Goal: Information Seeking & Learning: Check status

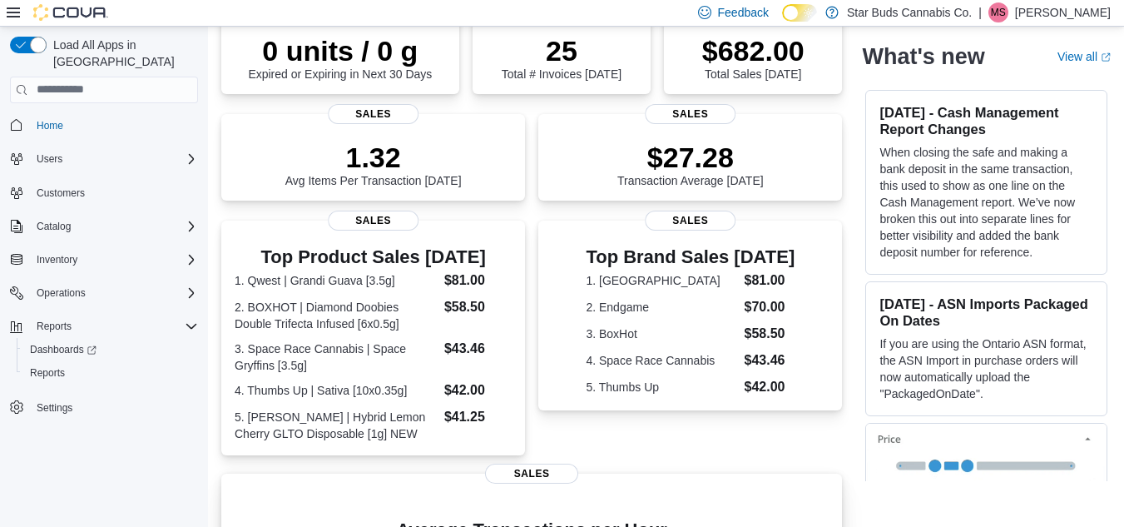
scroll to position [152, 0]
click at [396, 282] on dt "1. Qwest | Grandi Guava [3.5g]" at bounding box center [336, 279] width 203 height 17
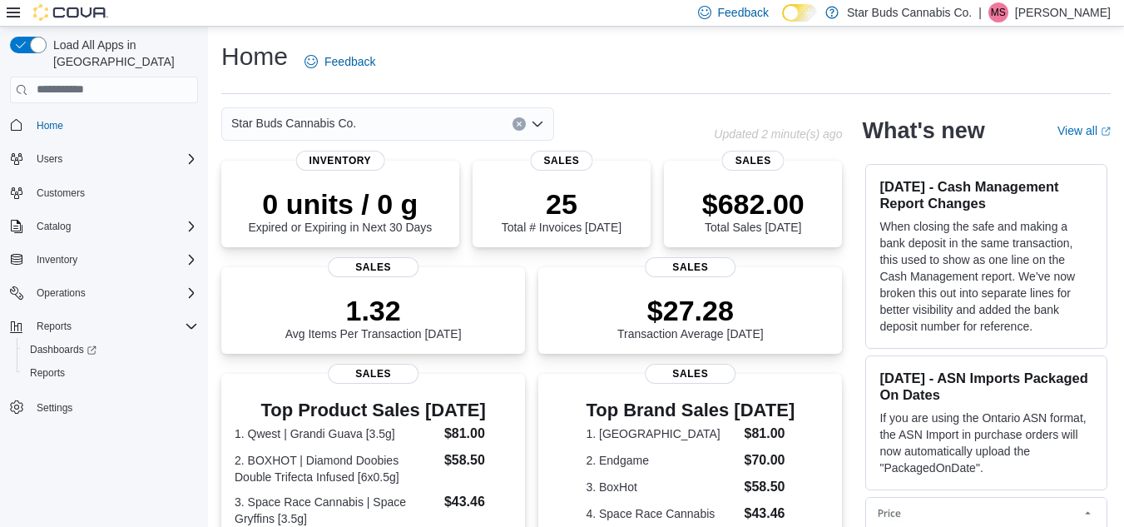
click at [384, 121] on div "Star Buds Cannabis Co." at bounding box center [387, 123] width 333 height 33
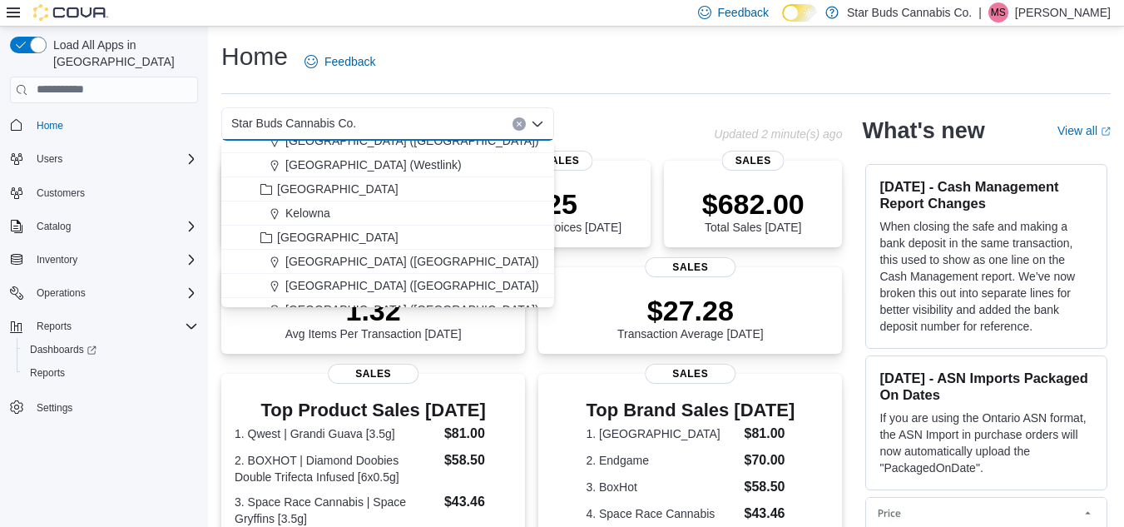
scroll to position [124, 0]
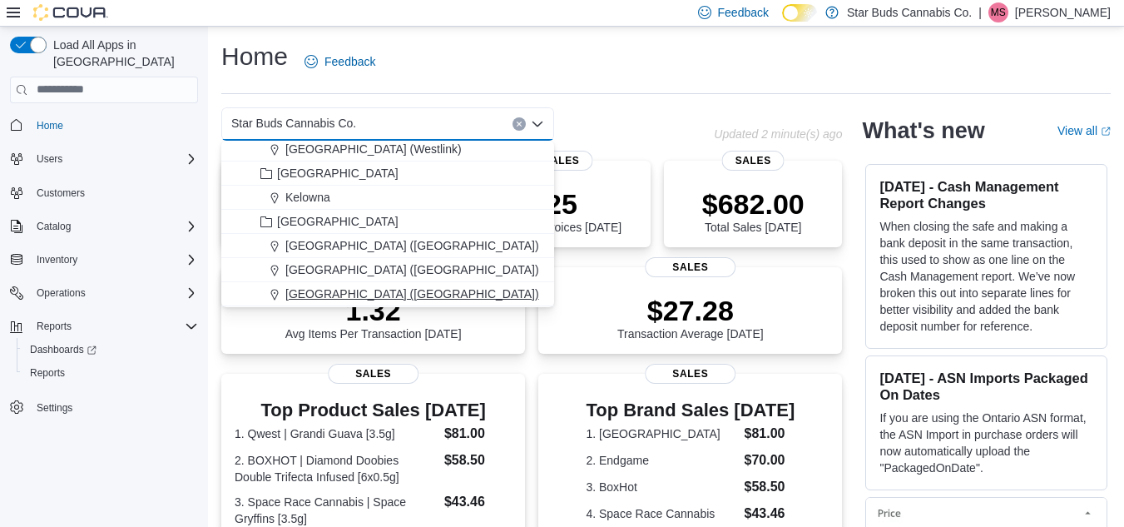
click at [364, 294] on span "[GEOGRAPHIC_DATA] ([GEOGRAPHIC_DATA])" at bounding box center [412, 293] width 254 height 17
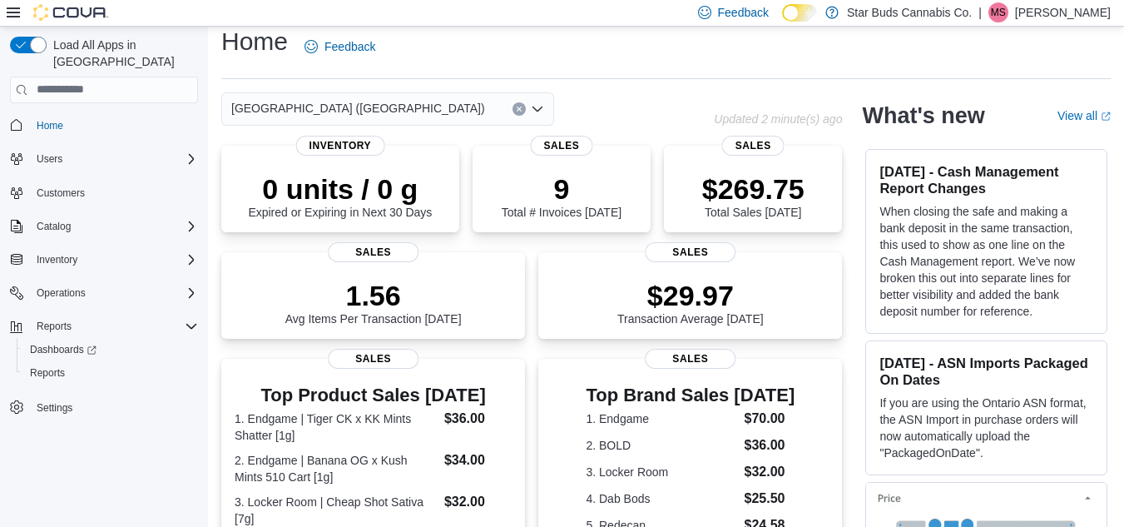
scroll to position [0, 0]
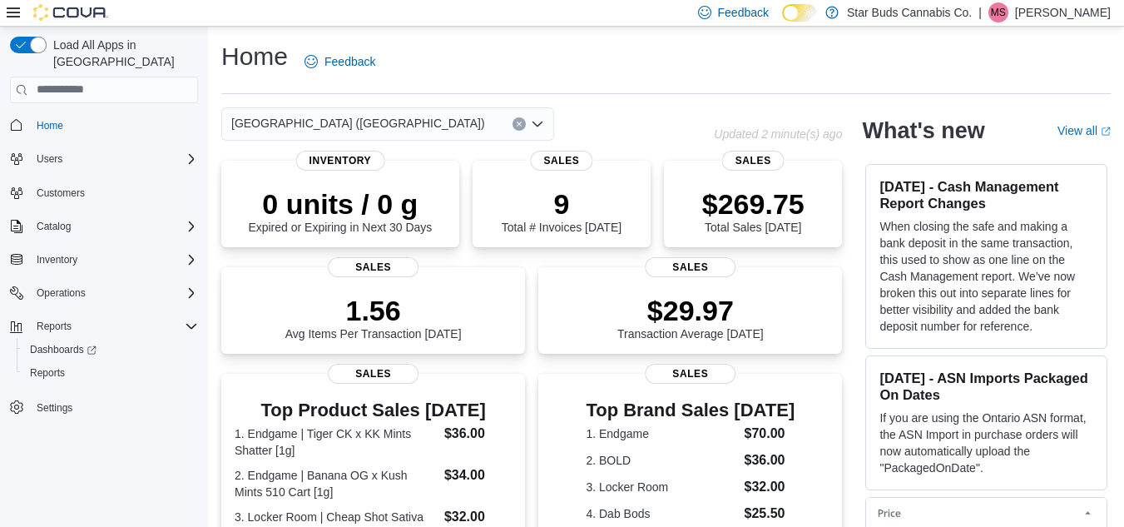
click at [389, 127] on div "[GEOGRAPHIC_DATA] (Rothesay) Combo box. Selected. [GEOGRAPHIC_DATA] ([GEOGRAPHI…" at bounding box center [387, 123] width 333 height 33
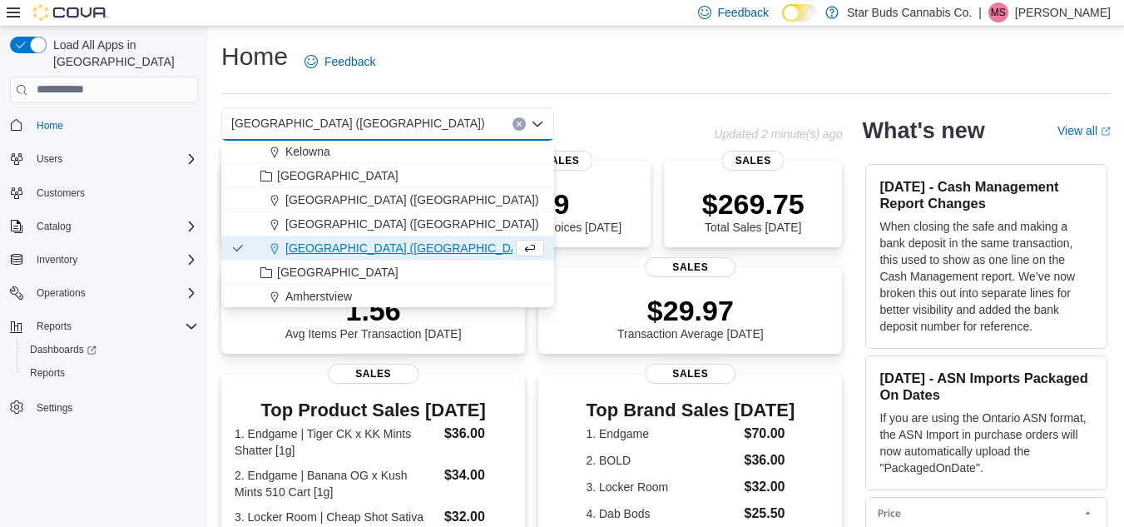
scroll to position [171, 0]
click at [311, 226] on span "[GEOGRAPHIC_DATA] ([GEOGRAPHIC_DATA])" at bounding box center [412, 223] width 254 height 17
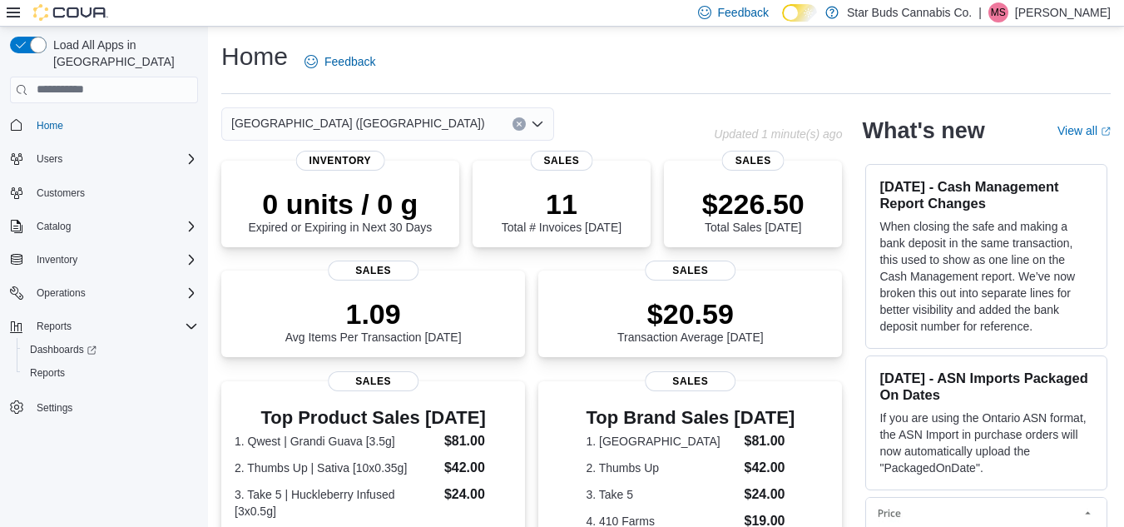
click at [385, 126] on div "[GEOGRAPHIC_DATA] ([GEOGRAPHIC_DATA])" at bounding box center [387, 123] width 333 height 33
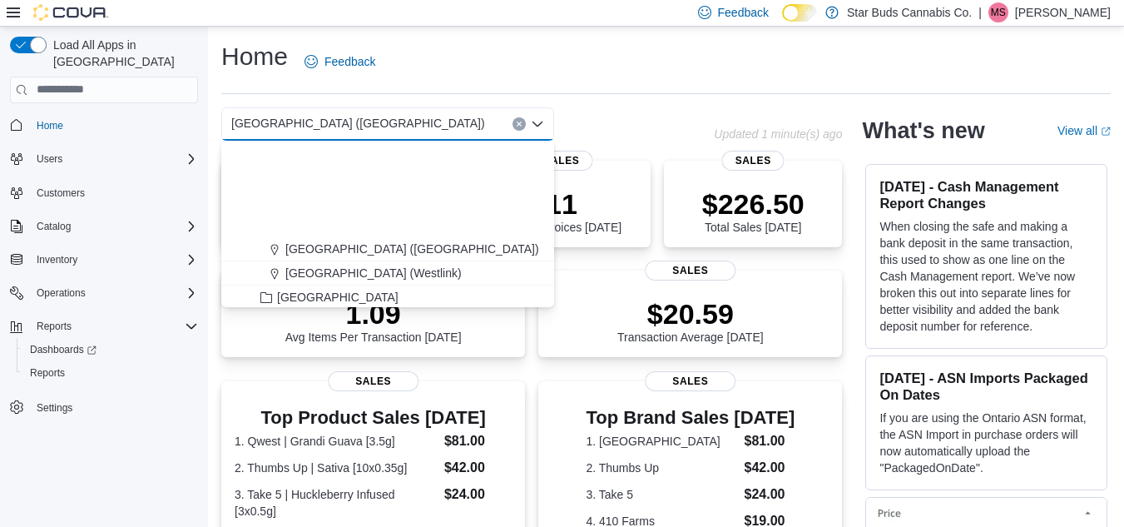
scroll to position [122, 0]
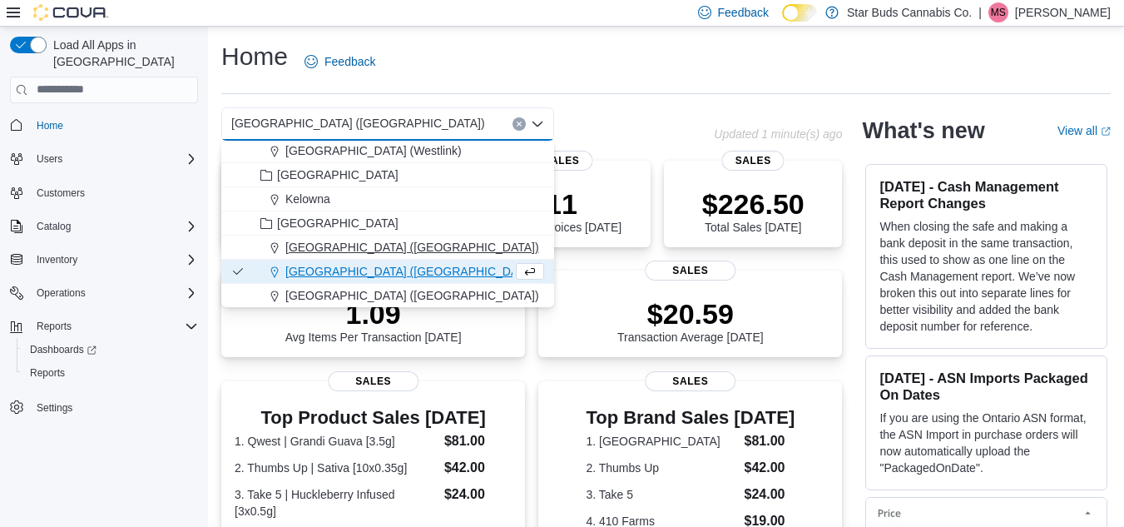
click at [317, 245] on span "[GEOGRAPHIC_DATA] ([GEOGRAPHIC_DATA])" at bounding box center [412, 247] width 254 height 17
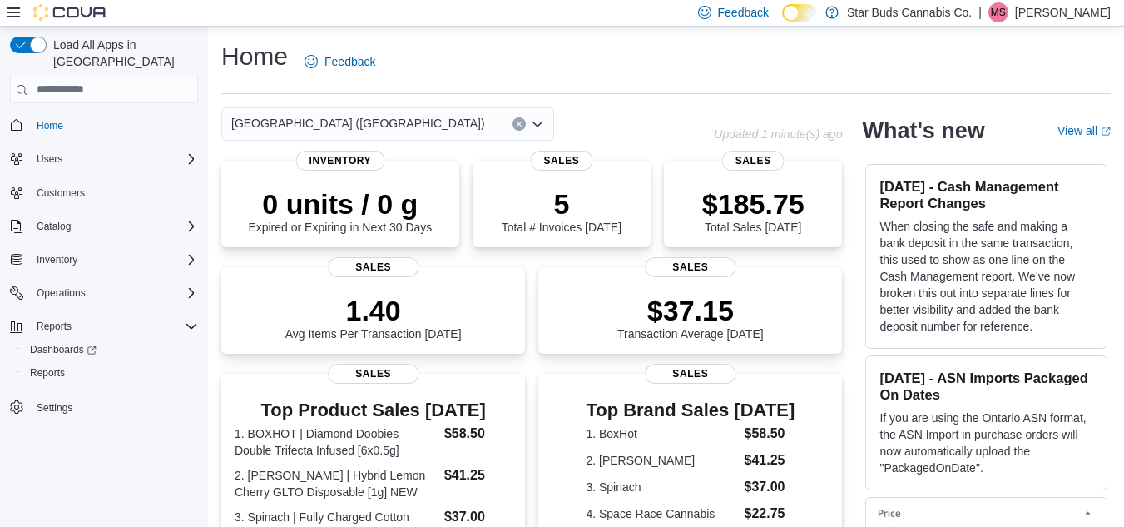
click at [434, 125] on div "[GEOGRAPHIC_DATA] ([GEOGRAPHIC_DATA])" at bounding box center [387, 123] width 333 height 33
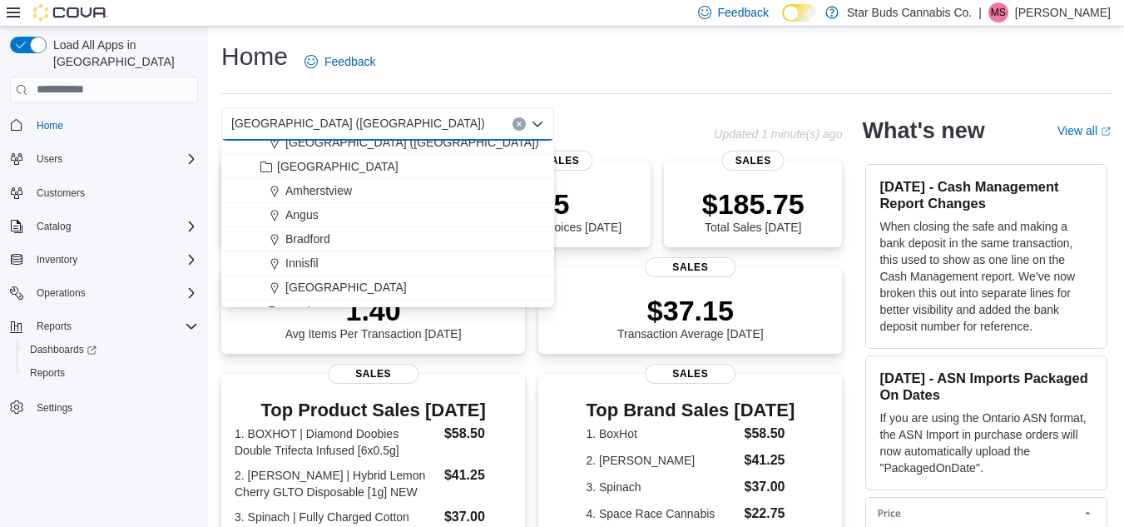
scroll to position [288, 0]
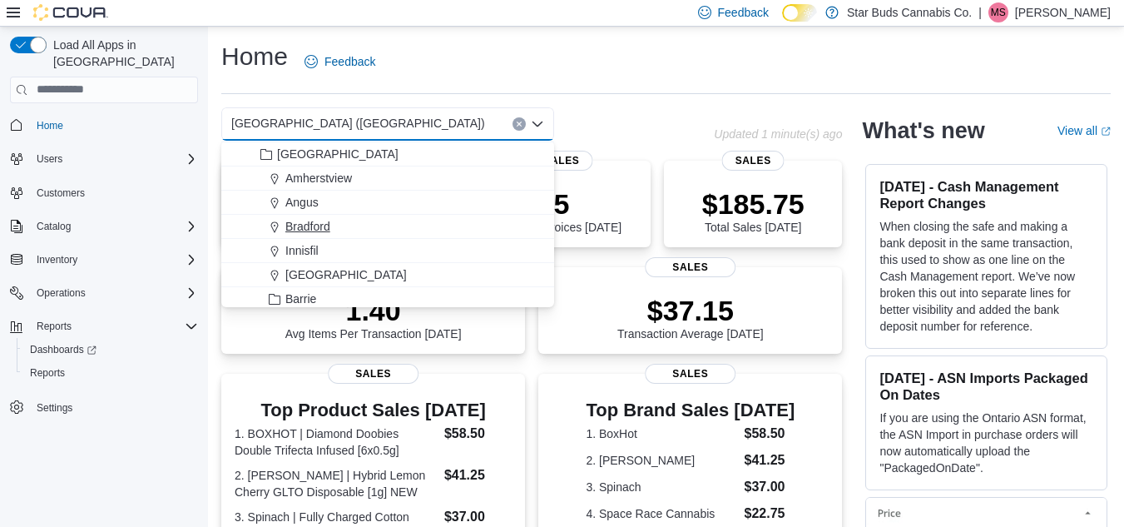
click at [319, 231] on span "Bradford" at bounding box center [307, 226] width 45 height 17
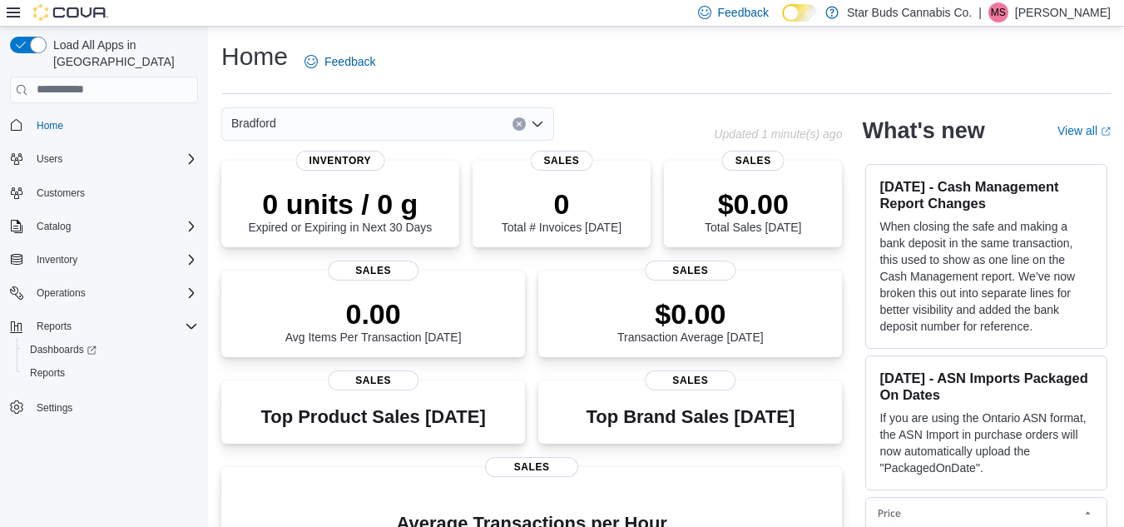
click at [336, 119] on div "Bradford Combo box. Selected. [GEOGRAPHIC_DATA]. Press Backspace to delete [GEO…" at bounding box center [387, 123] width 333 height 33
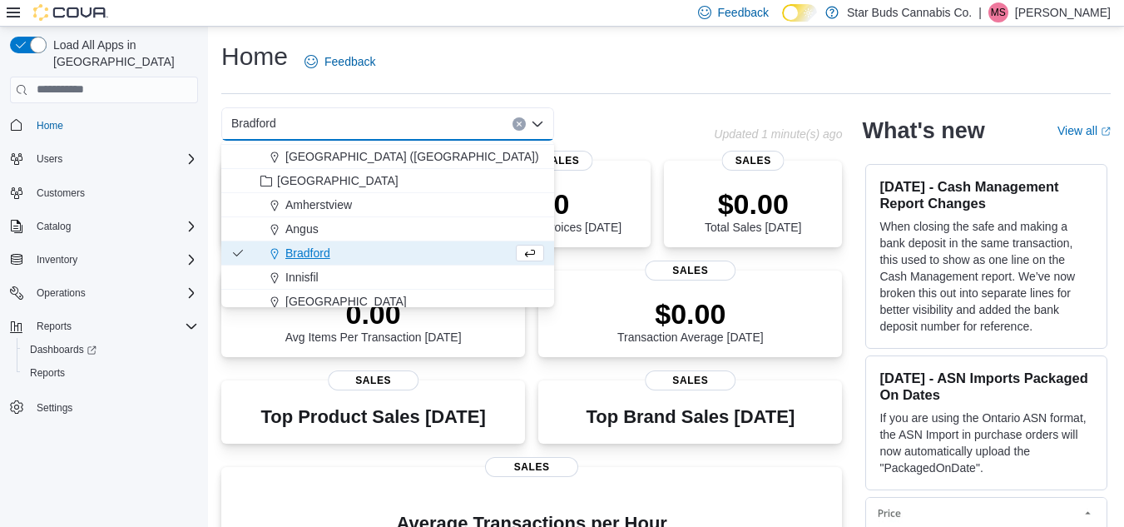
scroll to position [263, 0]
click at [298, 175] on span "[GEOGRAPHIC_DATA]" at bounding box center [337, 179] width 121 height 17
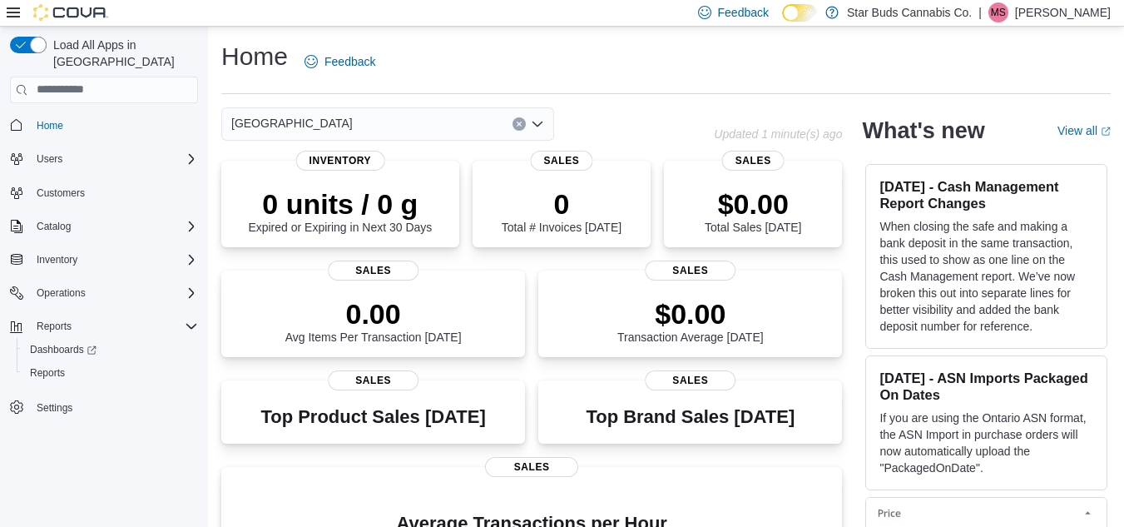
click at [349, 121] on div "Ontario Combo box. Selected. [GEOGRAPHIC_DATA]. Press Backspace to delete [GEOG…" at bounding box center [387, 123] width 333 height 33
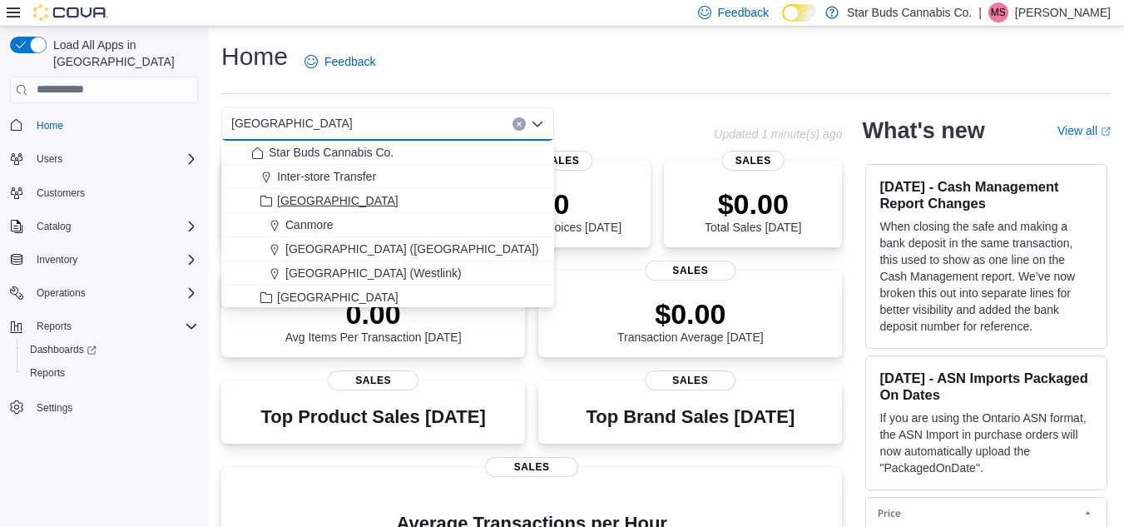
click at [308, 200] on span "[GEOGRAPHIC_DATA]" at bounding box center [337, 200] width 121 height 17
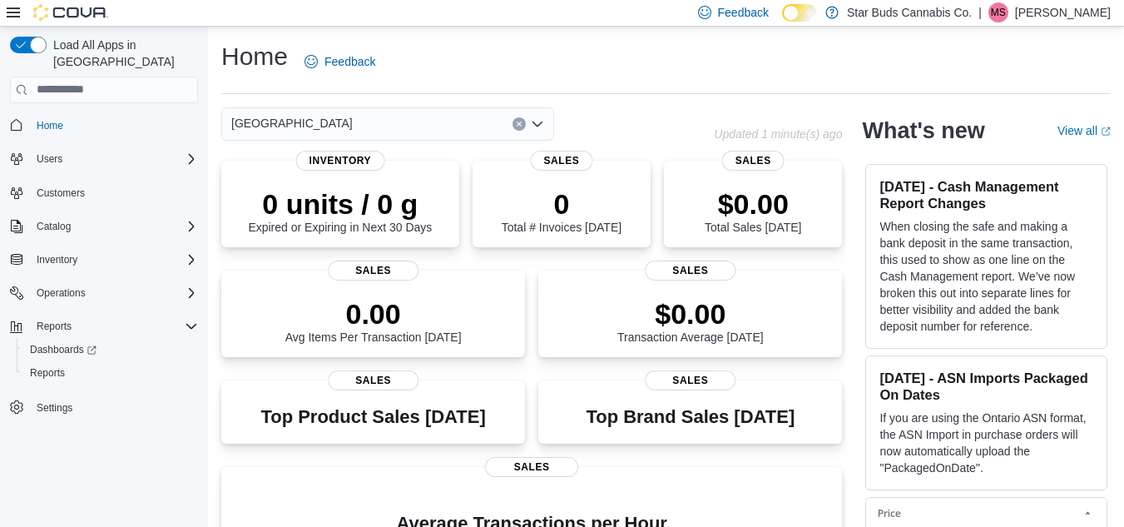
click at [337, 121] on div "[GEOGRAPHIC_DATA]" at bounding box center [387, 123] width 333 height 33
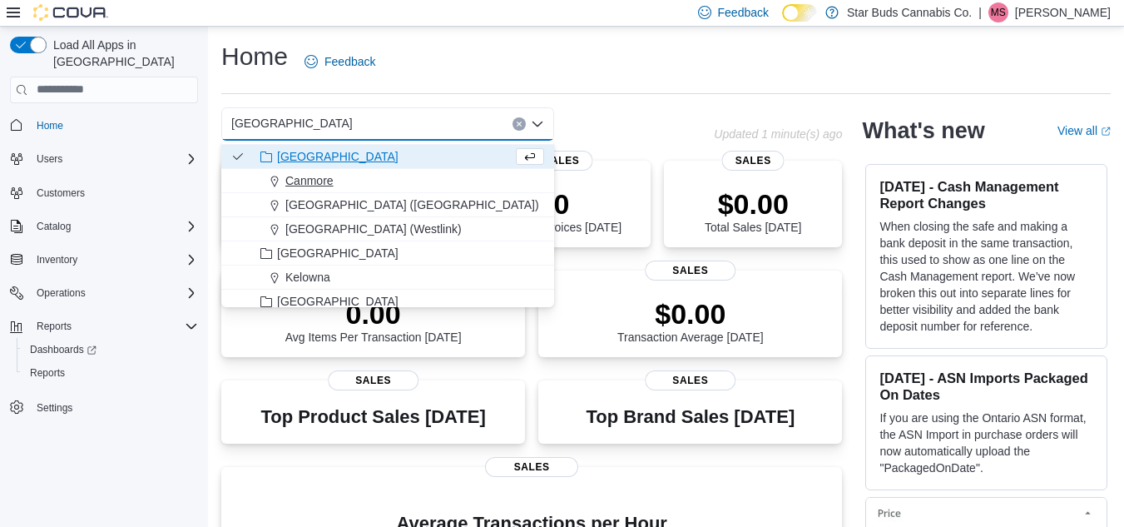
scroll to position [53, 0]
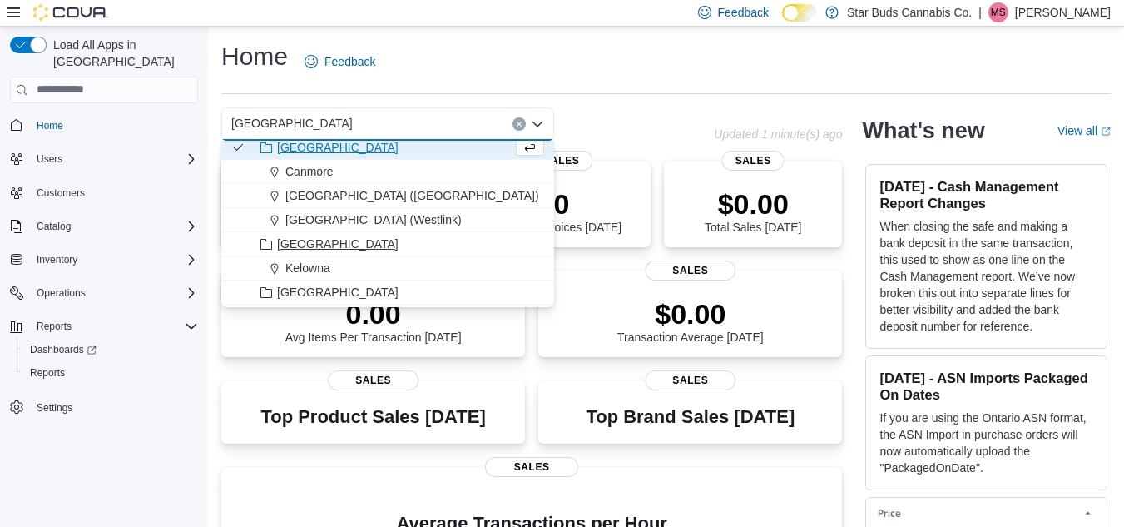
click at [309, 243] on span "[GEOGRAPHIC_DATA]" at bounding box center [337, 243] width 121 height 17
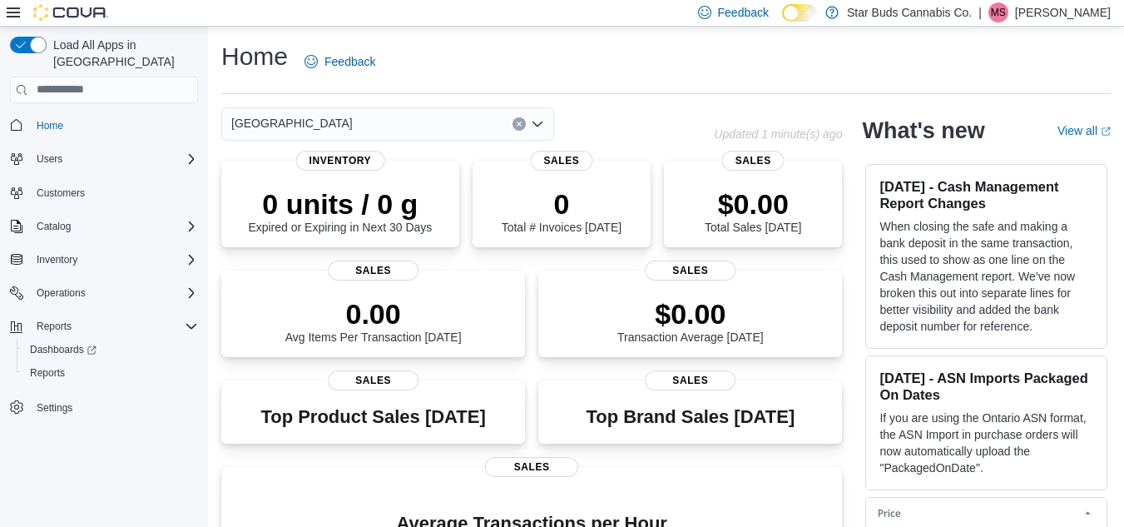
click at [374, 119] on div "British Columbia Combo box. Selected. [GEOGRAPHIC_DATA]. Press Backspace to del…" at bounding box center [387, 123] width 333 height 33
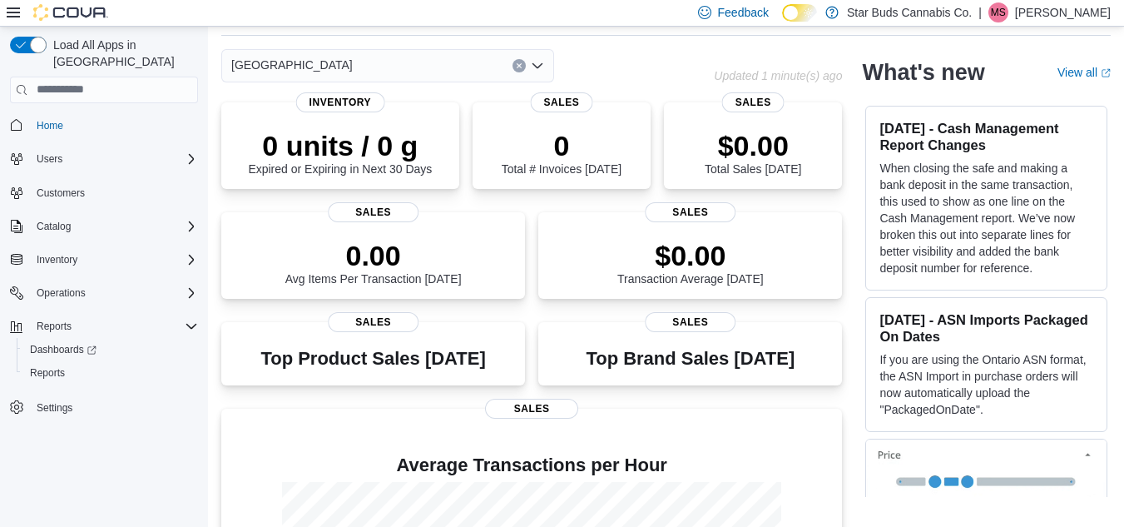
scroll to position [0, 0]
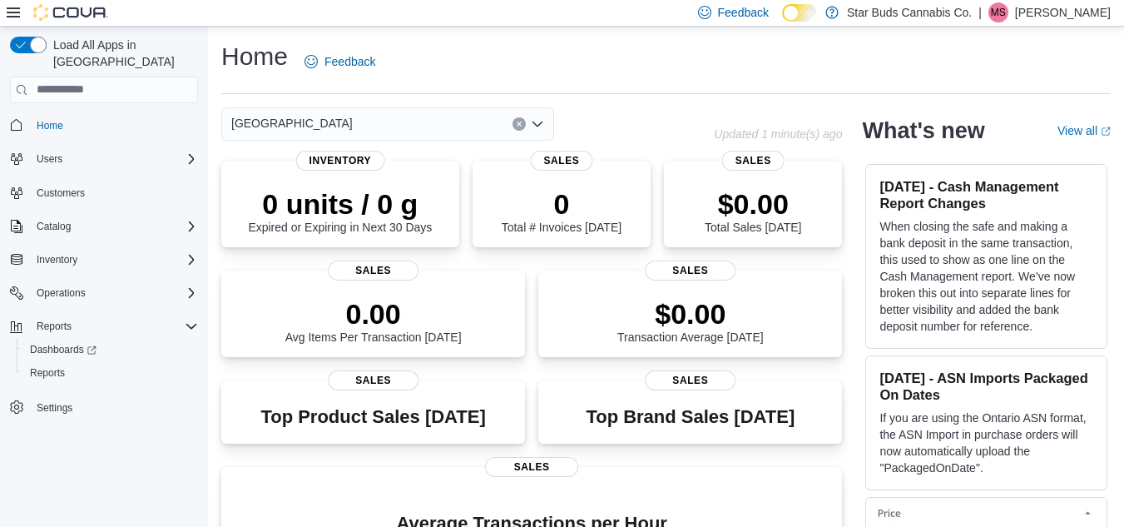
click at [391, 126] on div "British Columbia Combo box. Selected. [GEOGRAPHIC_DATA]. Press Backspace to del…" at bounding box center [387, 123] width 333 height 33
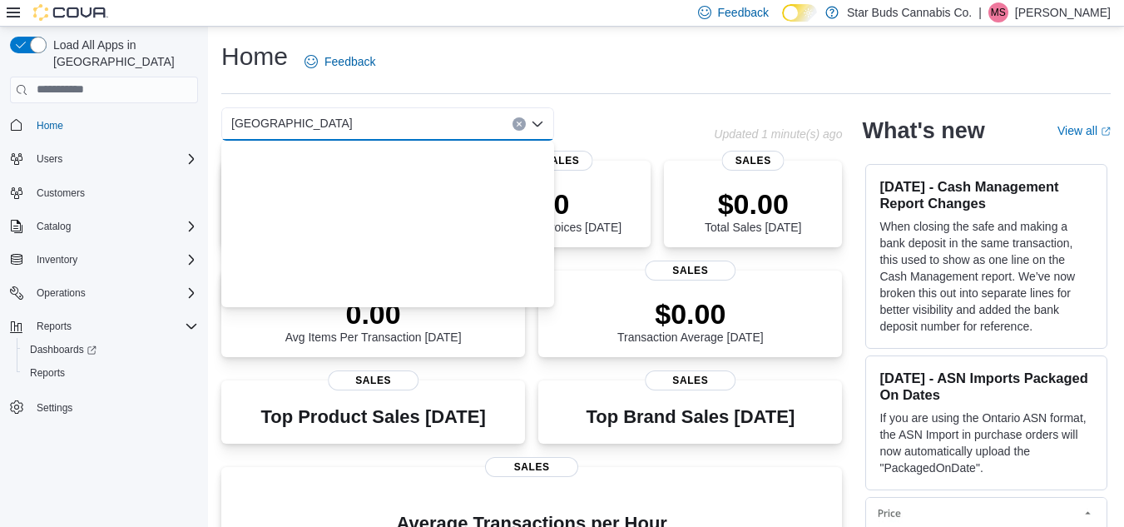
scroll to position [364, 0]
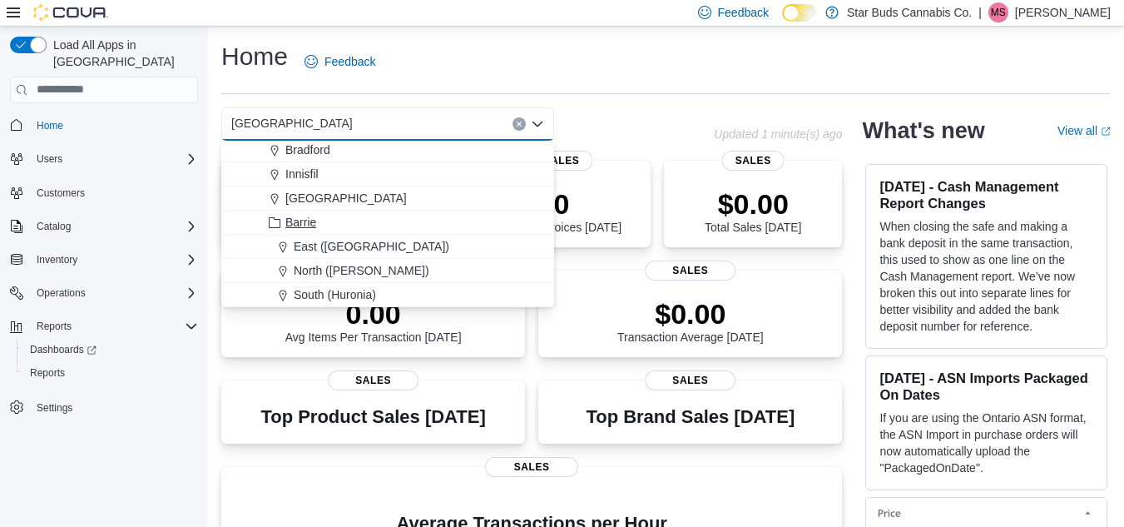
click at [297, 223] on span "Barrie" at bounding box center [300, 222] width 31 height 17
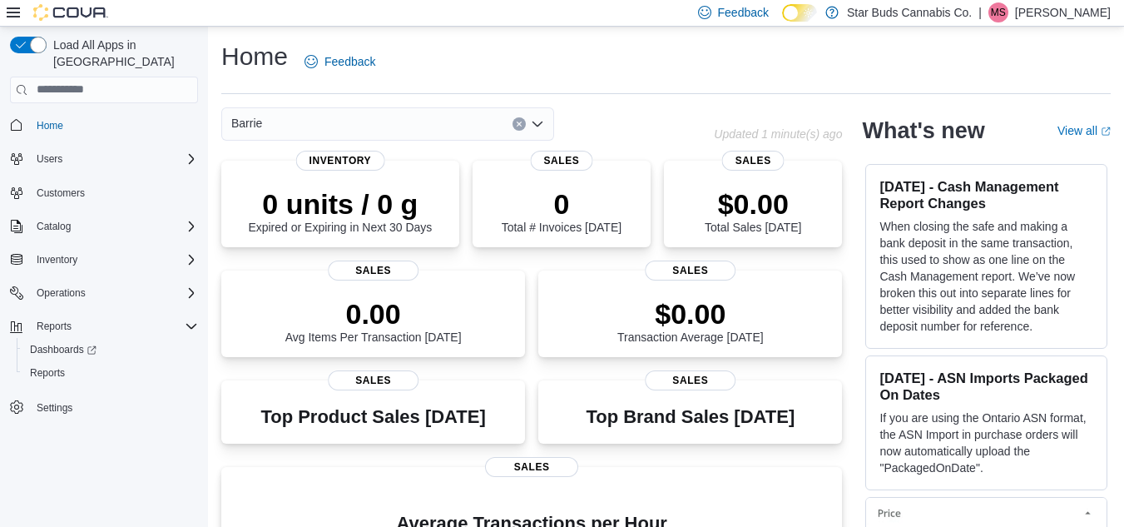
click at [344, 126] on div "Barrie Combo box. Selected. [GEOGRAPHIC_DATA]. Press Backspace to delete Barrie…" at bounding box center [387, 123] width 333 height 33
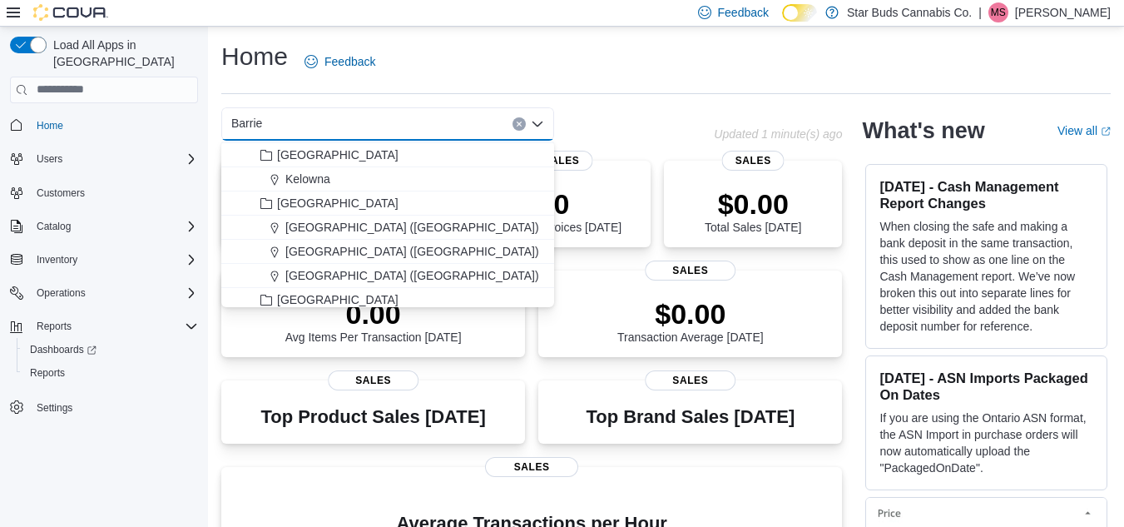
scroll to position [146, 0]
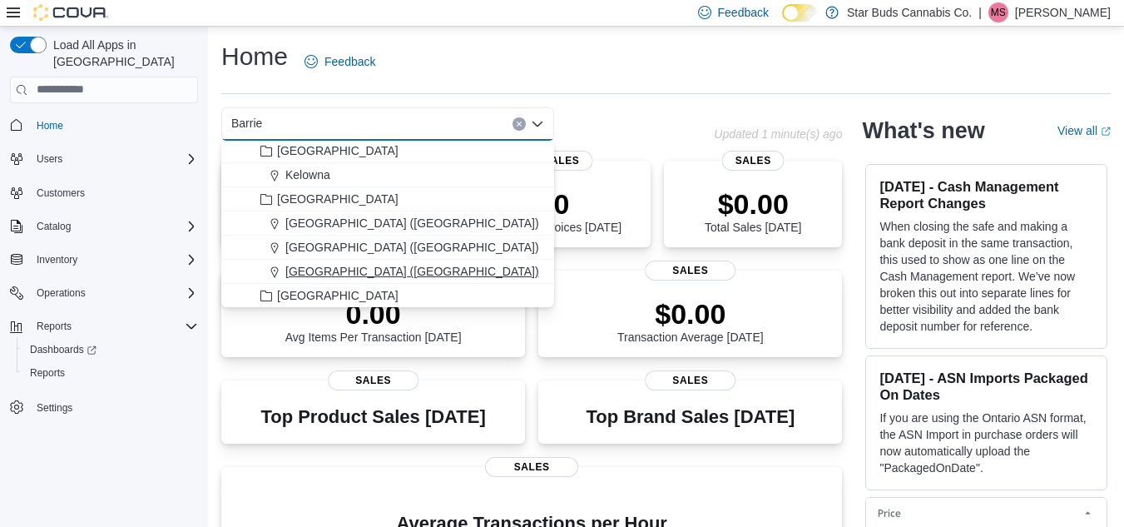
click at [292, 275] on span "[GEOGRAPHIC_DATA] ([GEOGRAPHIC_DATA])" at bounding box center [412, 271] width 254 height 17
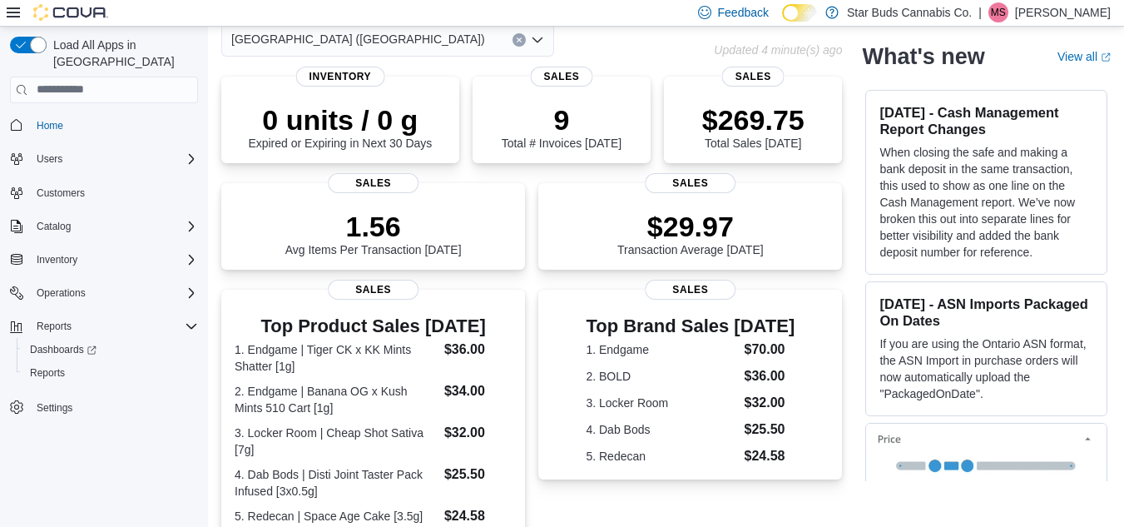
scroll to position [0, 0]
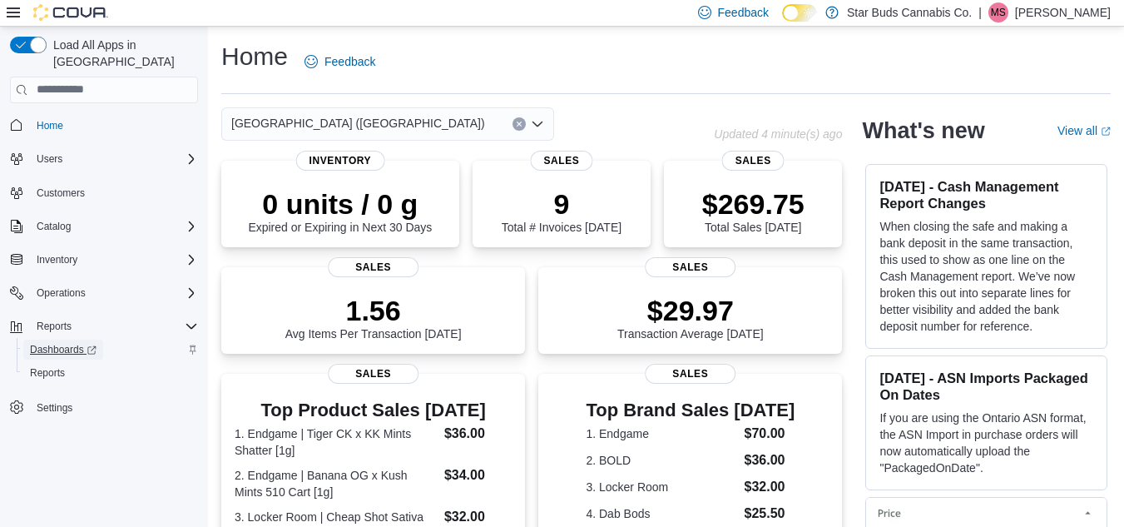
click at [45, 343] on span "Dashboards" at bounding box center [63, 349] width 67 height 13
click at [89, 250] on div "Inventory" at bounding box center [114, 260] width 168 height 20
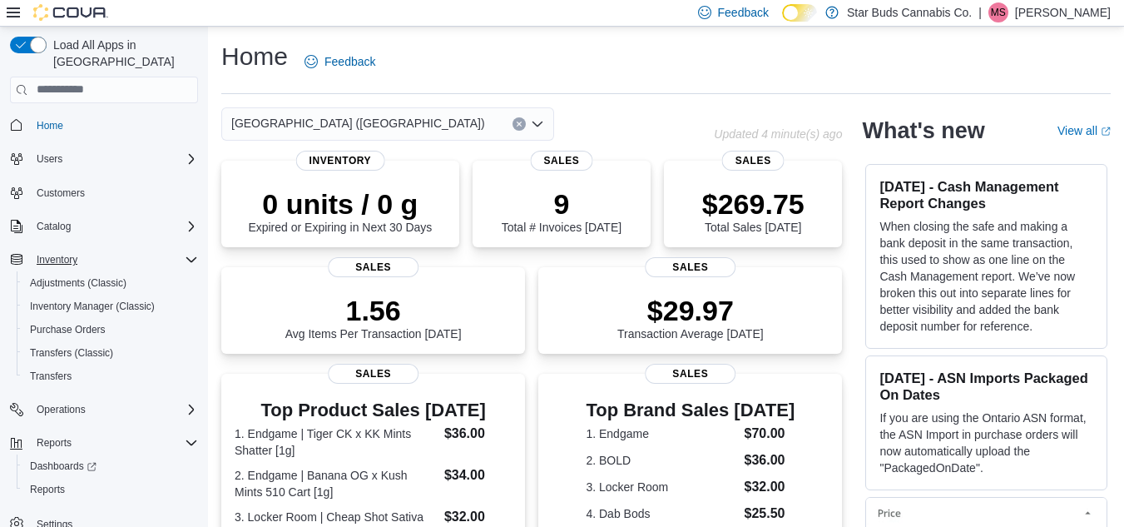
click at [89, 250] on div "Inventory" at bounding box center [114, 260] width 168 height 20
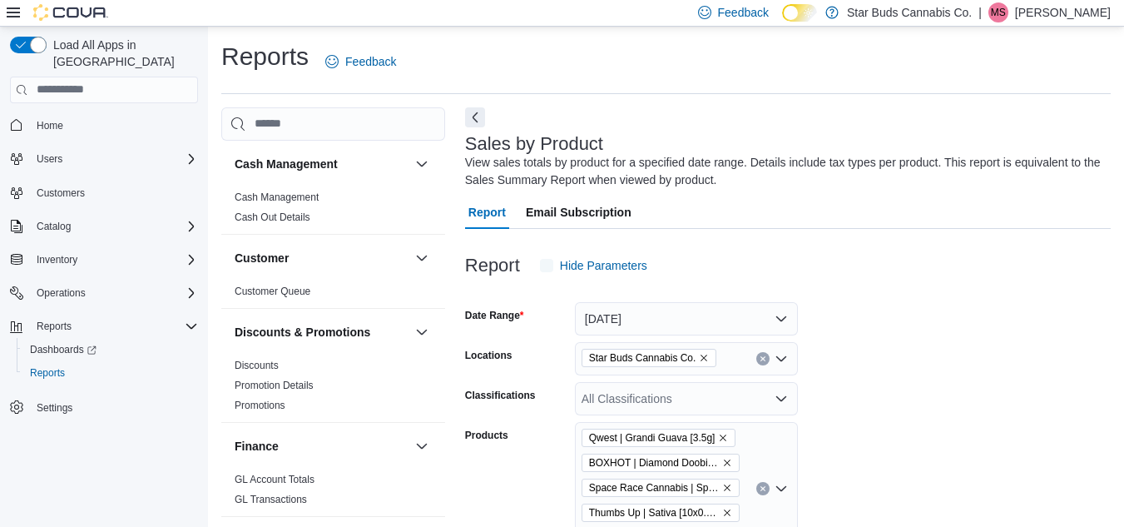
scroll to position [56, 0]
